Goal: Task Accomplishment & Management: Manage account settings

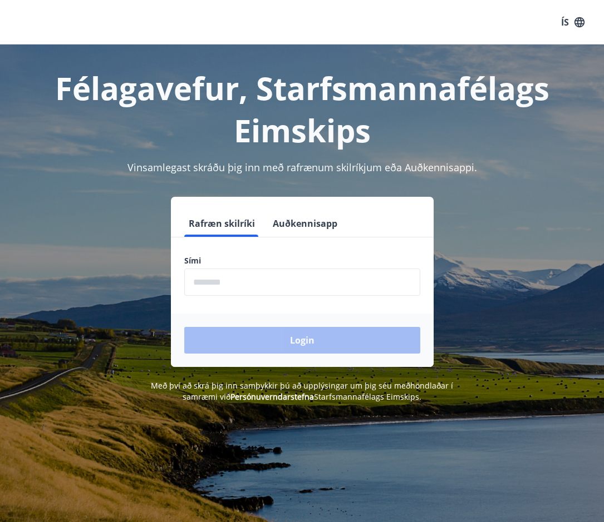
click at [240, 298] on form "Rafræn skilríki Auðkennisapp Sími ​ Login" at bounding box center [302, 288] width 263 height 157
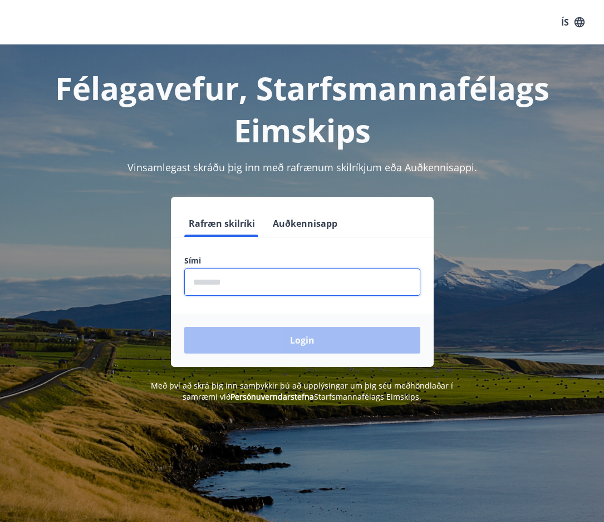
click at [242, 288] on input "phone" at bounding box center [302, 282] width 236 height 27
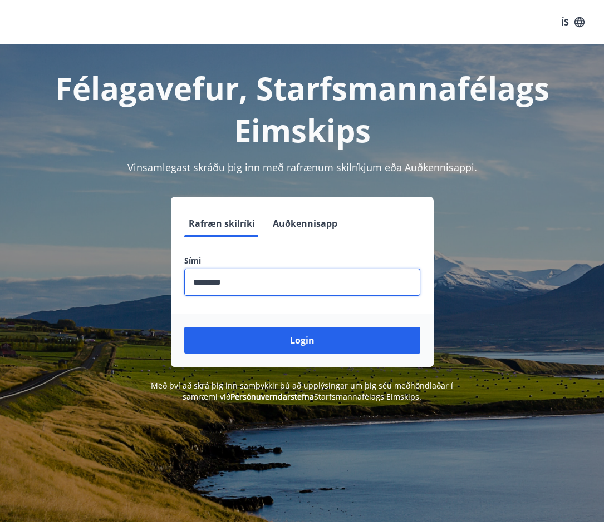
type input "********"
click at [184, 327] on button "Login" at bounding box center [302, 340] width 236 height 27
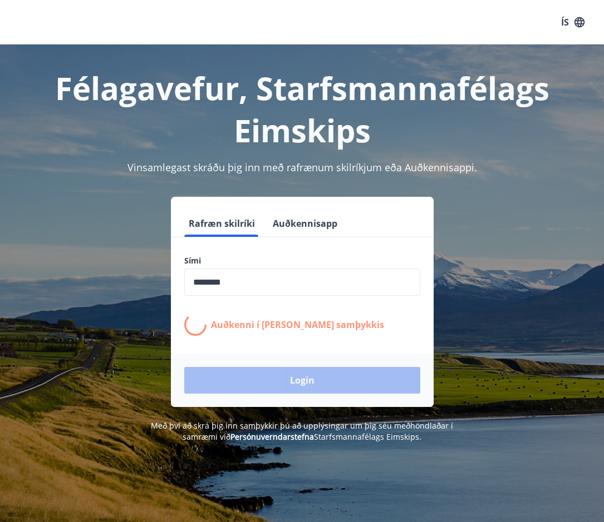
click at [304, 21] on div "ÍS" at bounding box center [302, 22] width 604 height 45
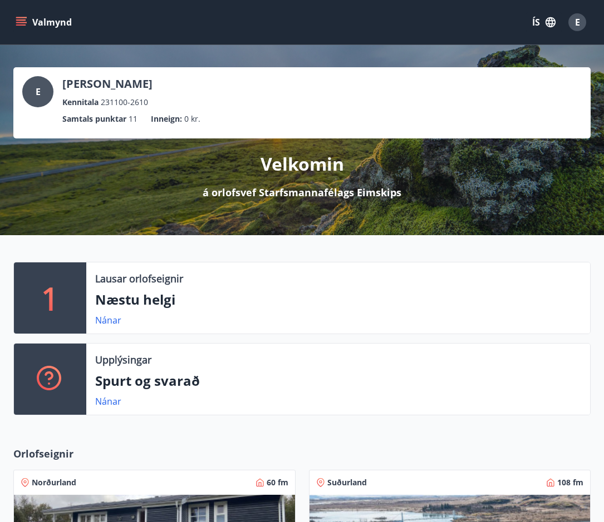
click at [24, 16] on button "Valmynd" at bounding box center [44, 22] width 63 height 20
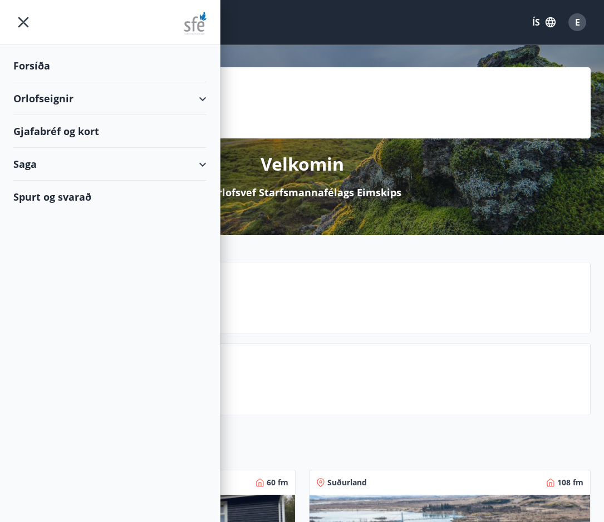
click at [60, 126] on div "Gjafabréf og kort" at bounding box center [109, 131] width 193 height 33
